Goal: Information Seeking & Learning: Learn about a topic

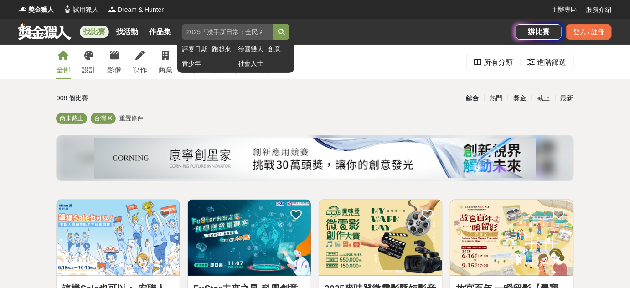
click at [250, 27] on input "search" at bounding box center [227, 32] width 91 height 16
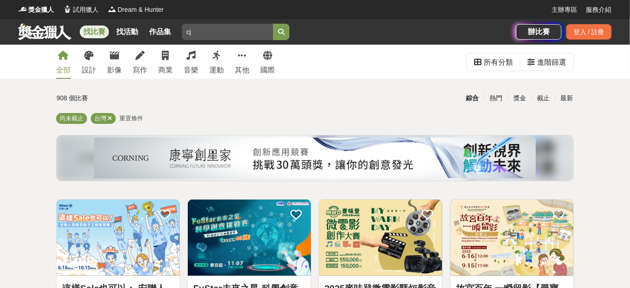
type input "c"
click at [273, 24] on button "submit" at bounding box center [281, 32] width 16 height 16
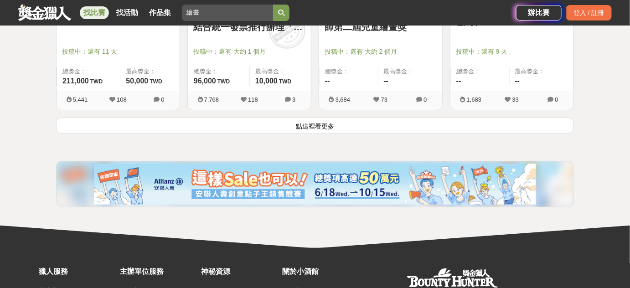
scroll to position [1285, 0]
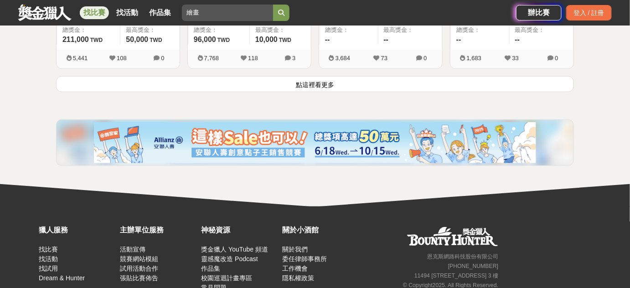
click at [338, 86] on button "點這裡看更多" at bounding box center [315, 84] width 518 height 16
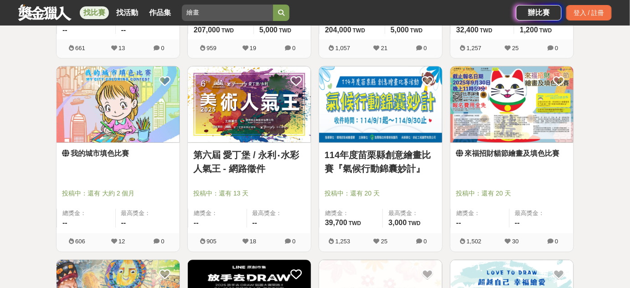
scroll to position [1683, 0]
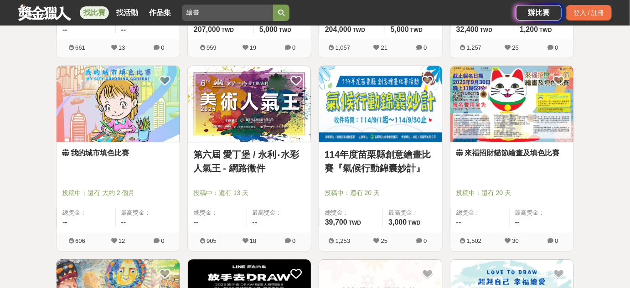
click at [519, 98] on img at bounding box center [512, 104] width 123 height 76
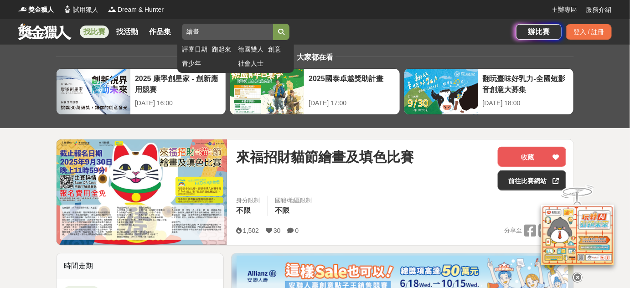
click at [205, 31] on input "繪畫" at bounding box center [227, 32] width 91 height 16
drag, startPoint x: 283, startPoint y: 25, endPoint x: 279, endPoint y: 35, distance: 10.8
click at [284, 25] on button "submit" at bounding box center [281, 32] width 16 height 16
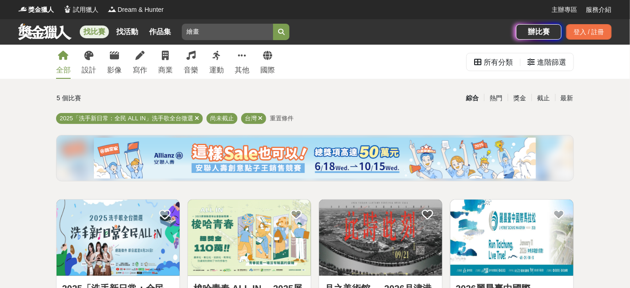
scroll to position [41, 0]
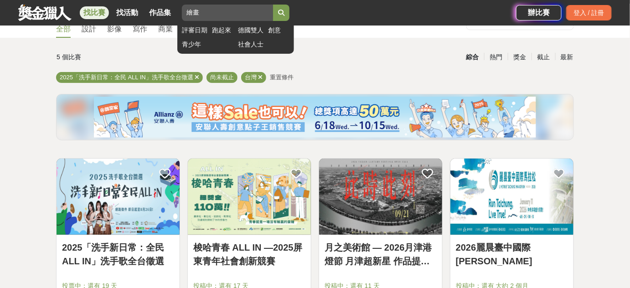
click at [285, 10] on icon "submit" at bounding box center [281, 13] width 6 height 6
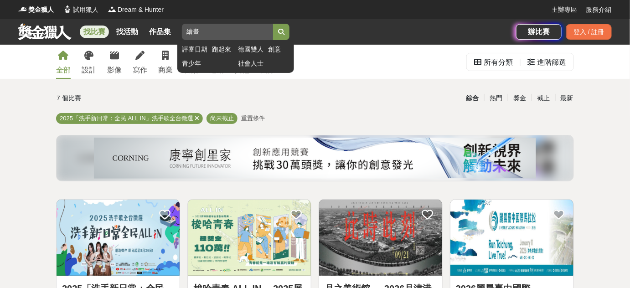
click at [246, 33] on input "繪畫" at bounding box center [227, 32] width 91 height 16
type input "繪畫"
click at [273, 24] on button "submit" at bounding box center [281, 32] width 16 height 16
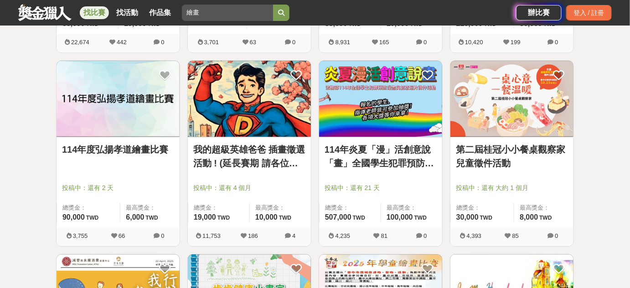
scroll to position [746, 0]
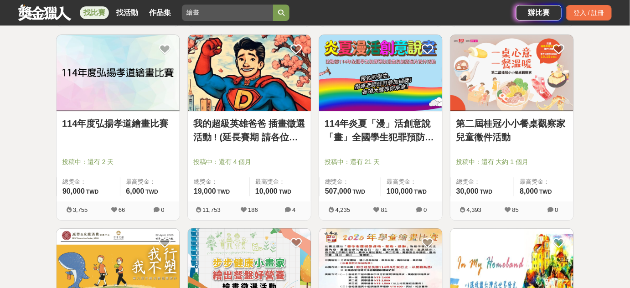
click at [553, 98] on img at bounding box center [512, 73] width 123 height 76
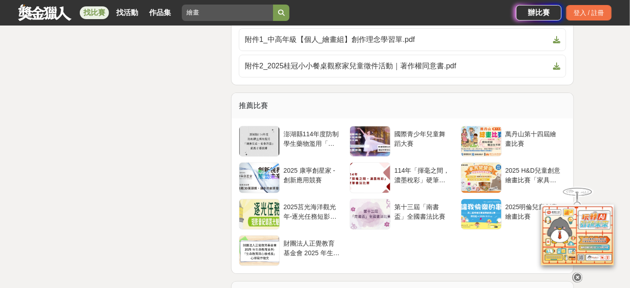
scroll to position [2135, 0]
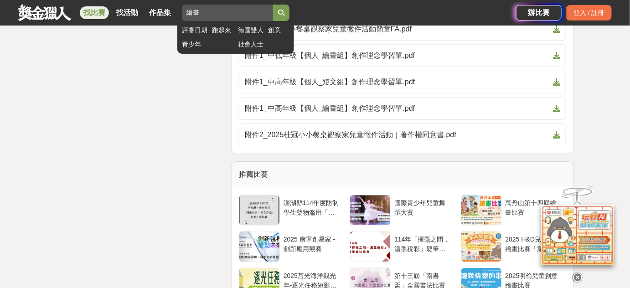
click at [243, 11] on input "繪畫" at bounding box center [227, 13] width 91 height 16
click at [281, 11] on button "submit" at bounding box center [281, 13] width 16 height 16
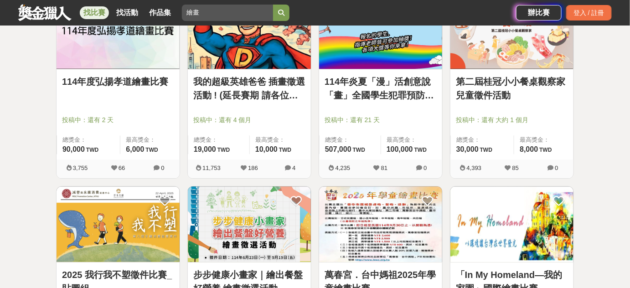
scroll to position [790, 0]
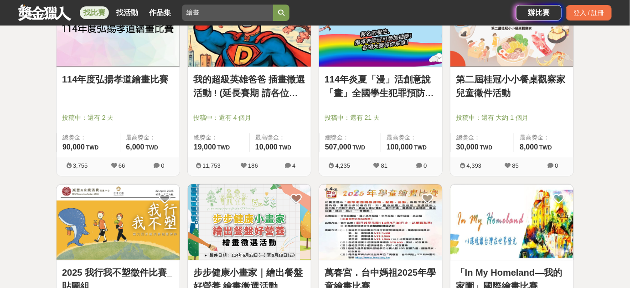
click at [266, 31] on img at bounding box center [249, 28] width 123 height 76
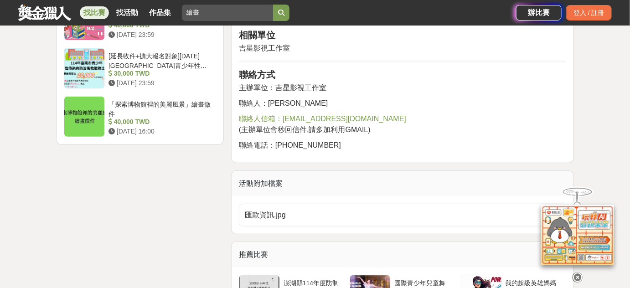
scroll to position [1409, 0]
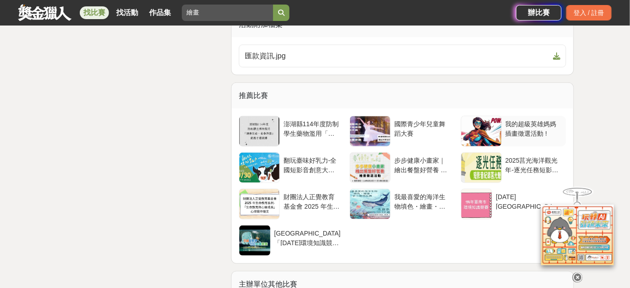
click at [471, 129] on div at bounding box center [482, 131] width 40 height 30
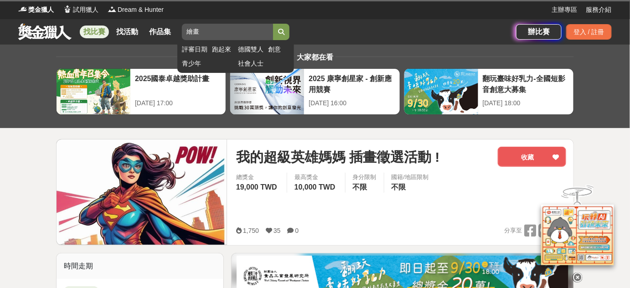
click at [285, 29] on icon "submit" at bounding box center [281, 32] width 6 height 6
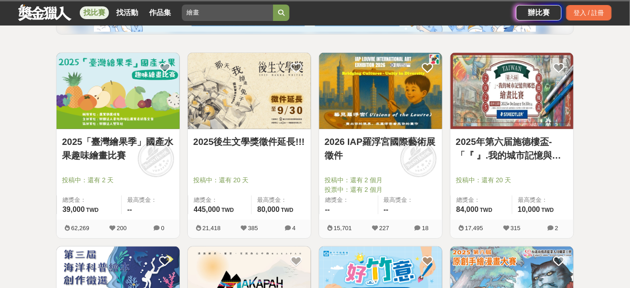
scroll to position [166, 0]
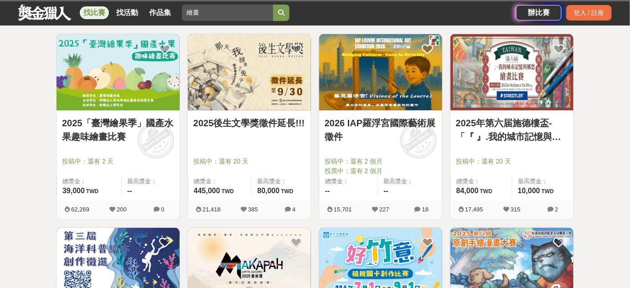
click at [135, 86] on img at bounding box center [118, 72] width 123 height 76
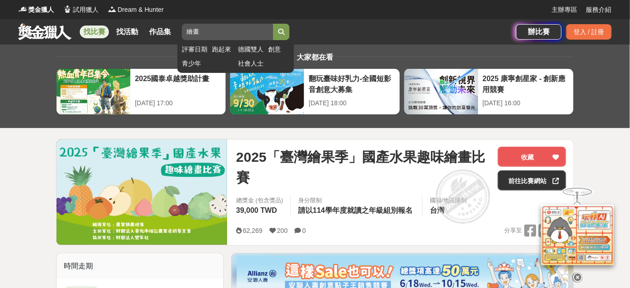
click at [290, 40] on button "submit" at bounding box center [281, 32] width 16 height 16
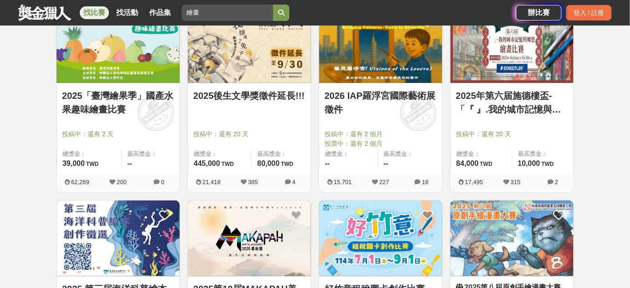
scroll to position [207, 0]
